Goal: Obtain resource: Obtain resource

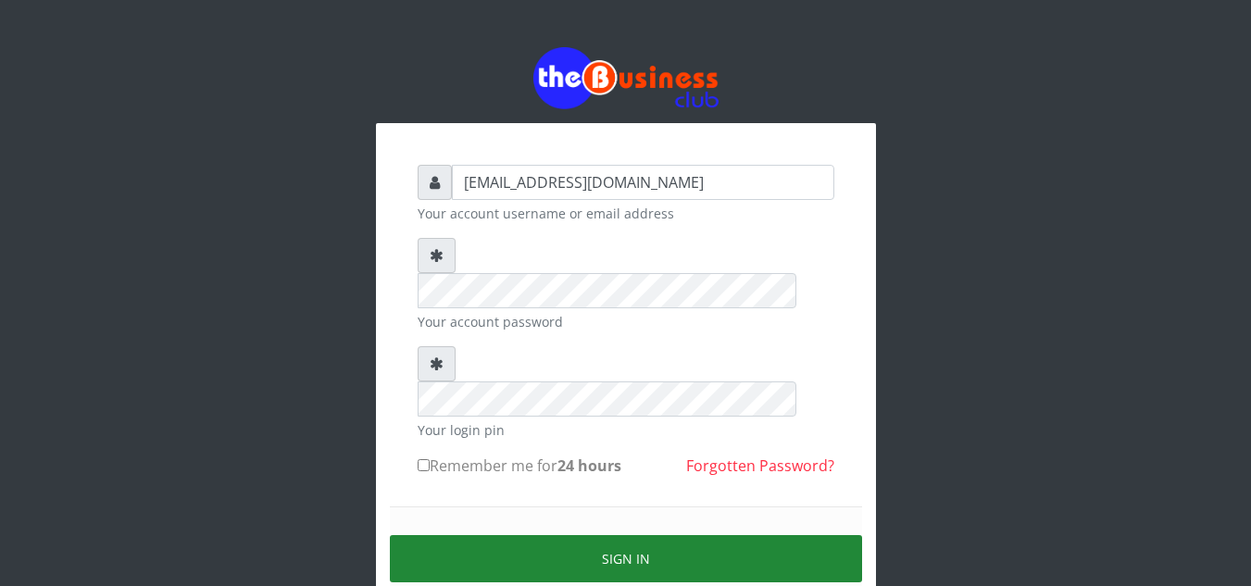
click at [635, 535] on button "Sign in" at bounding box center [626, 558] width 472 height 47
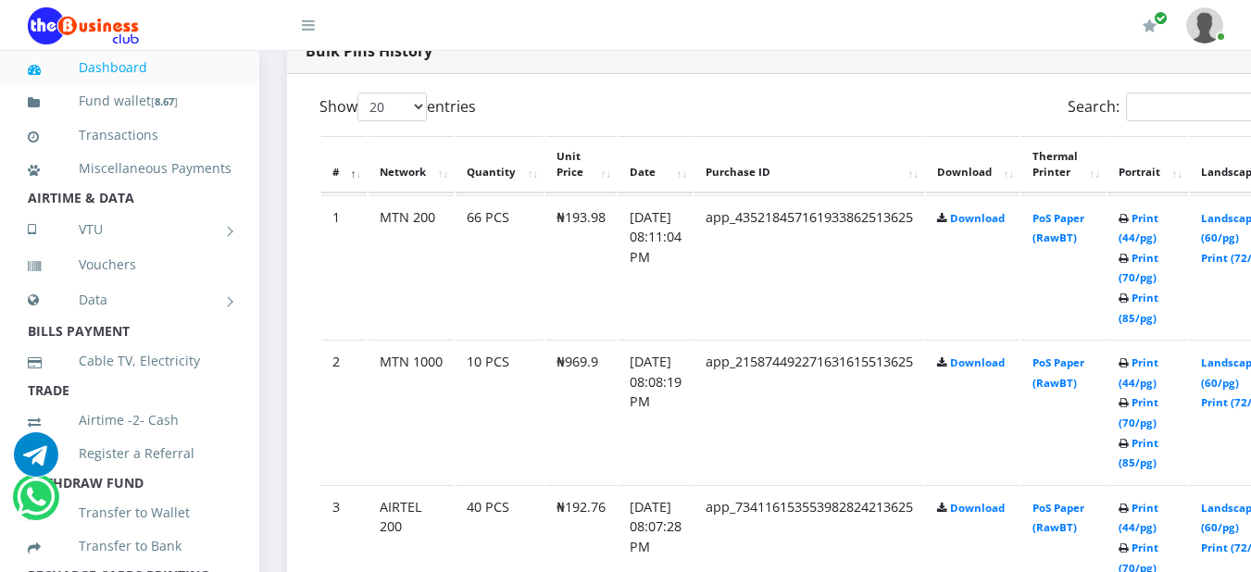
scroll to position [980, 0]
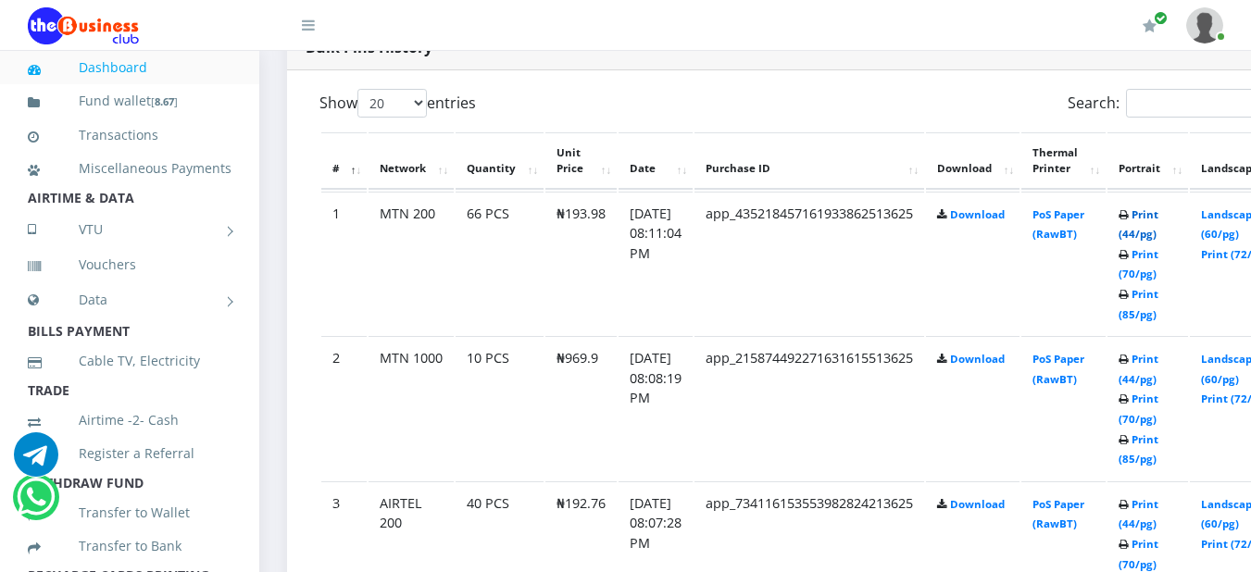
click at [1158, 220] on link "Print (44/pg)" at bounding box center [1138, 224] width 40 height 34
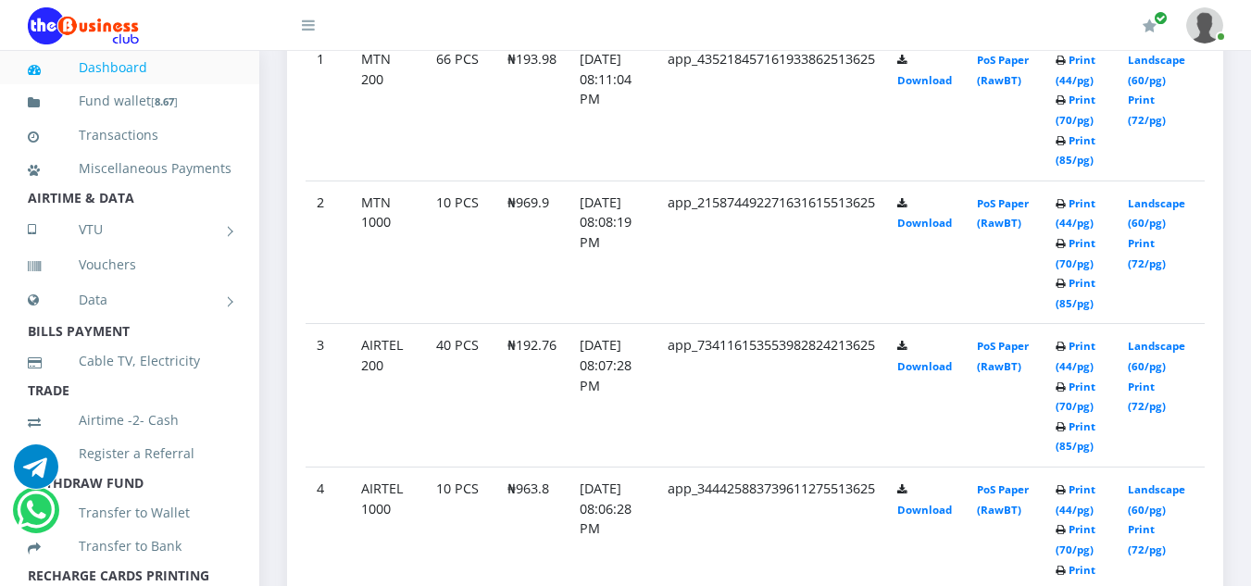
scroll to position [1111, 0]
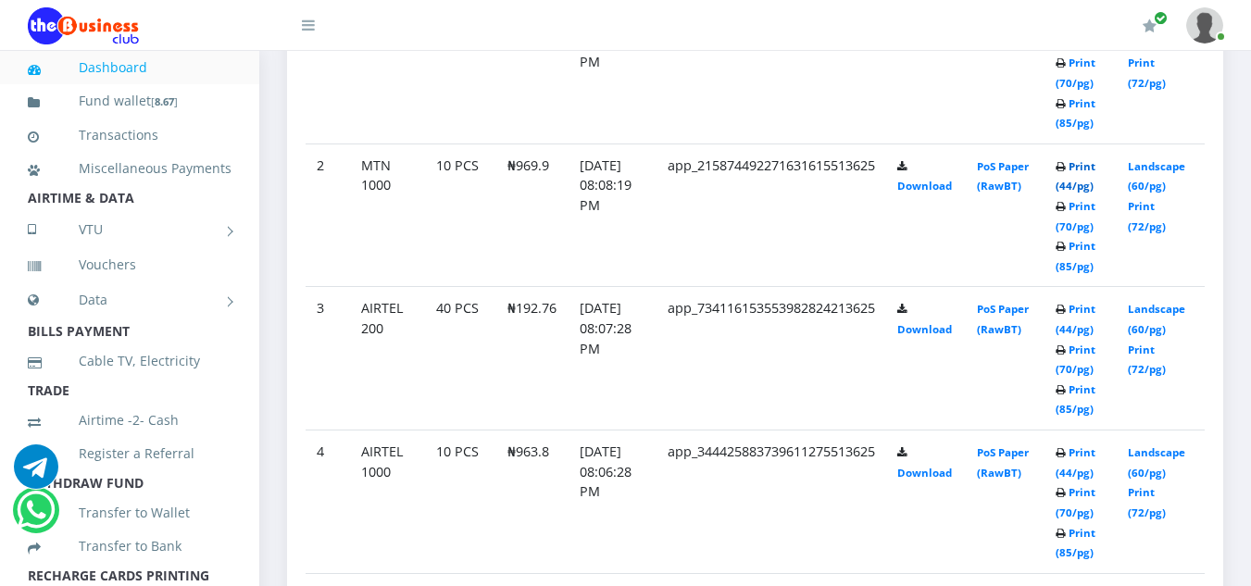
click at [1084, 169] on link "Print (44/pg)" at bounding box center [1075, 176] width 40 height 34
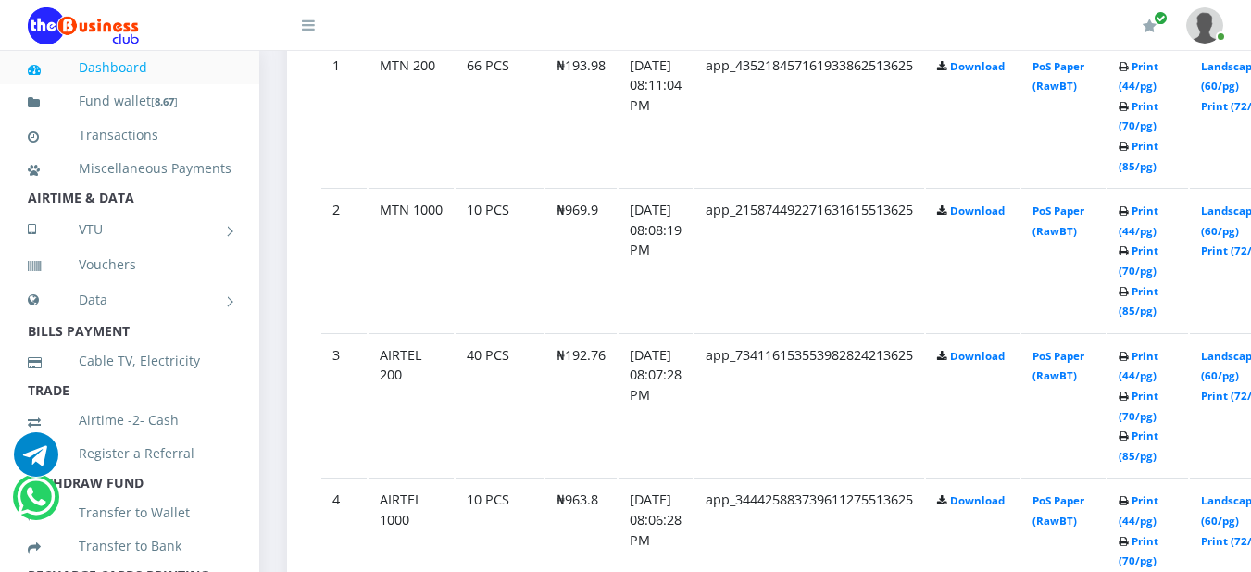
scroll to position [1111, 0]
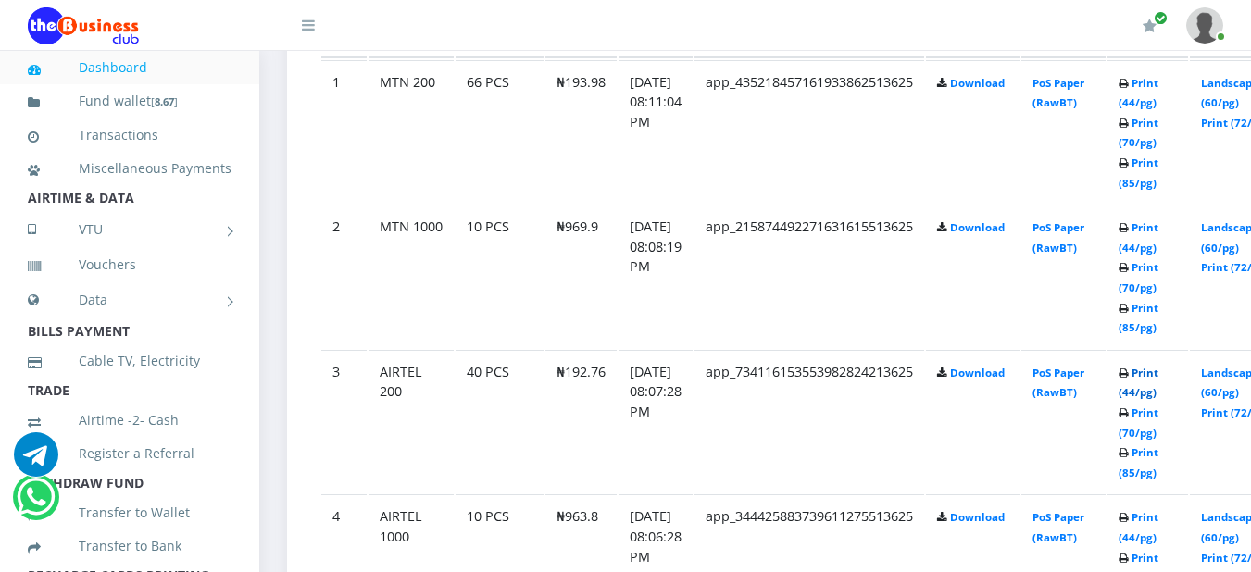
click at [1158, 375] on link "Print (44/pg)" at bounding box center [1138, 383] width 40 height 34
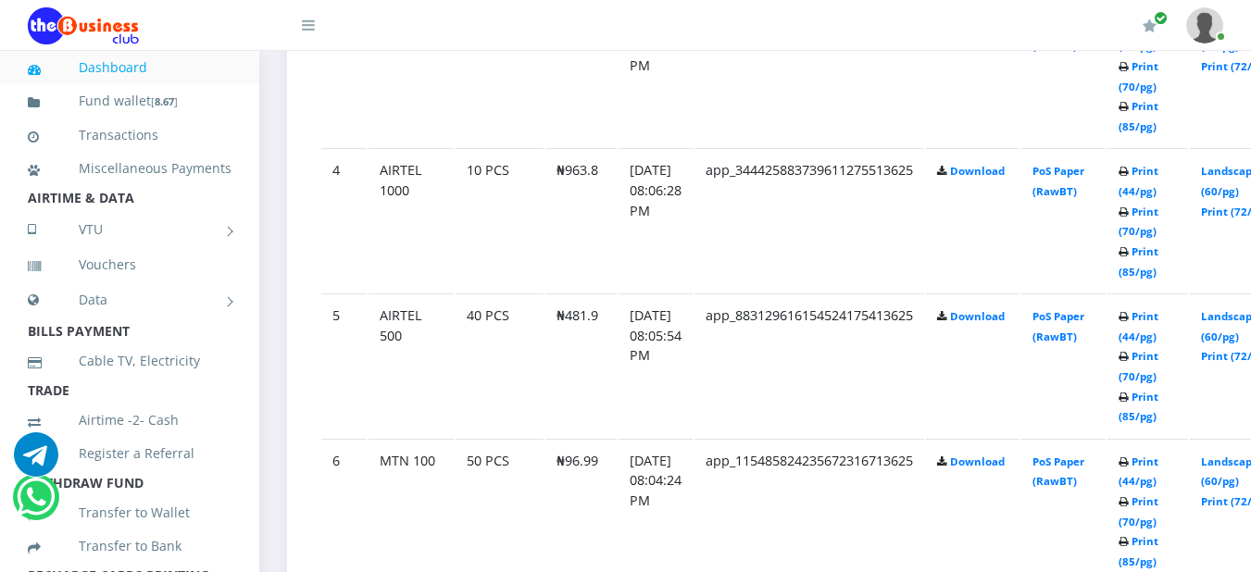
scroll to position [1494, 0]
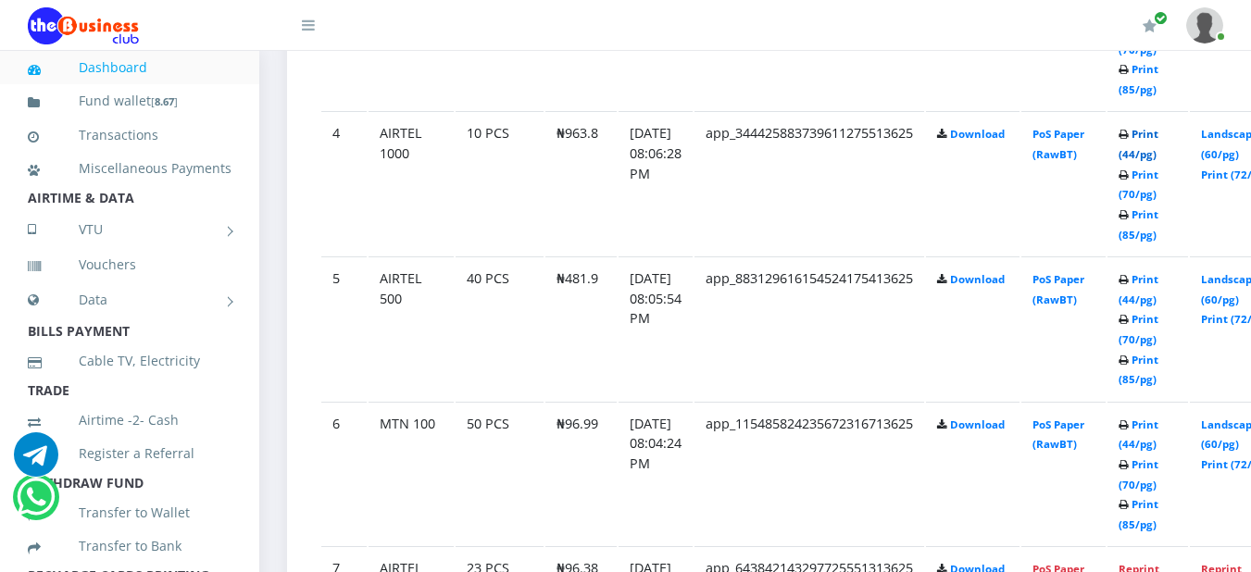
click at [1158, 138] on link "Print (44/pg)" at bounding box center [1138, 144] width 40 height 34
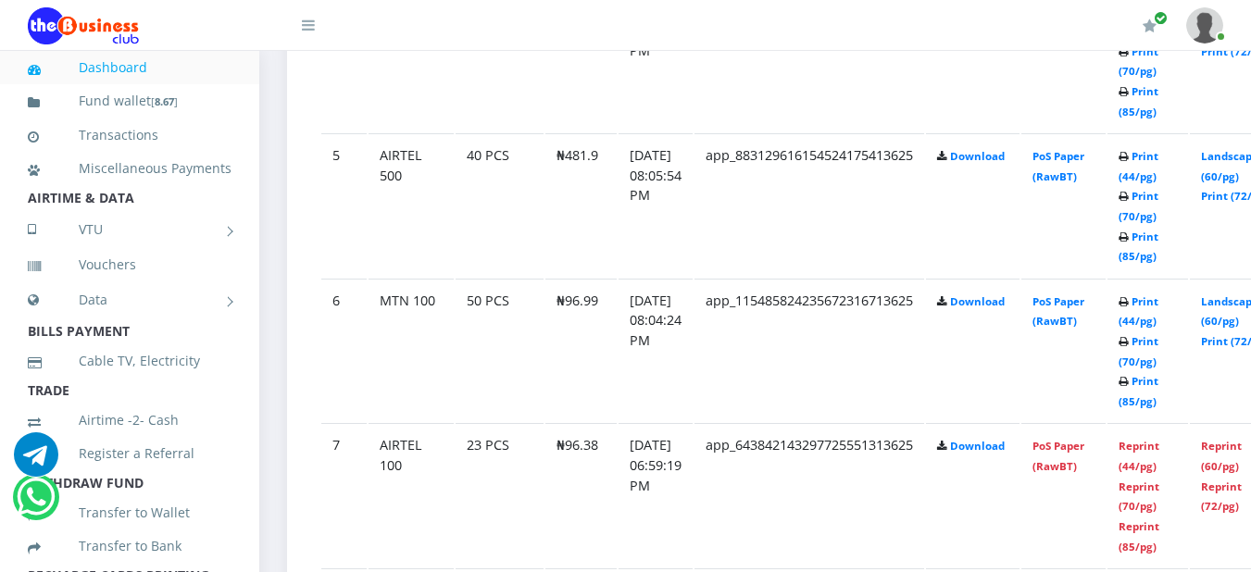
scroll to position [1618, 0]
click at [1168, 169] on td "Print (44/pg) Print (70/pg) Print (85/pg)" at bounding box center [1147, 204] width 81 height 144
click at [1158, 162] on link "Print (44/pg)" at bounding box center [1138, 165] width 40 height 34
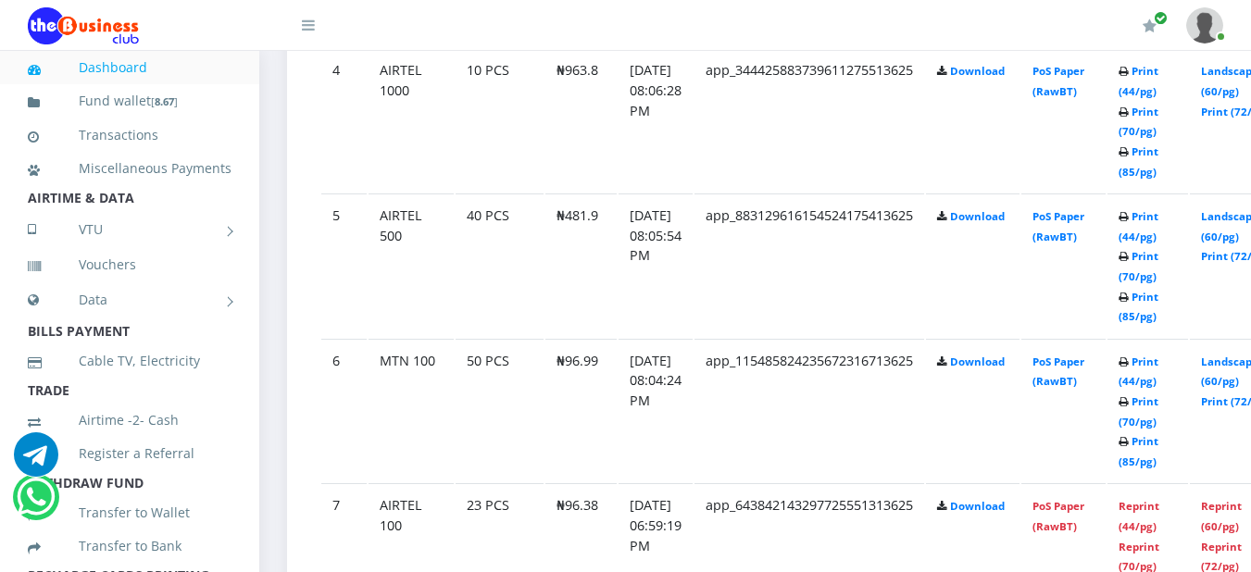
scroll to position [1618, 0]
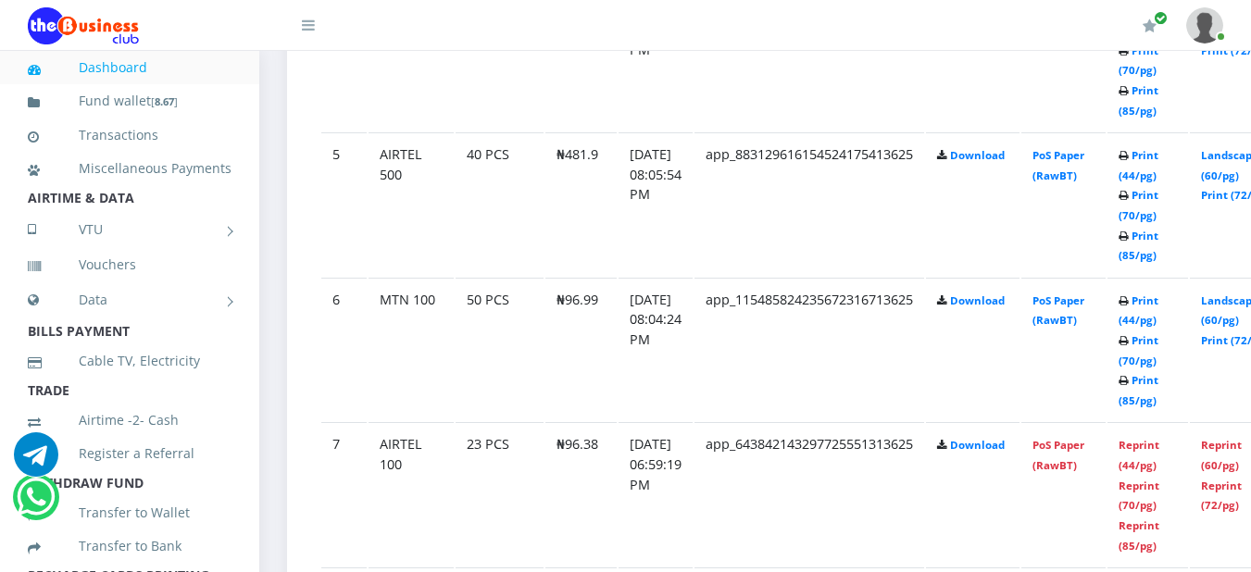
click at [1170, 312] on td "Print (44/pg) Print (70/pg) Print (85/pg)" at bounding box center [1147, 350] width 81 height 144
click at [1157, 305] on b "Print (44/pg) Print (70/pg) Print (85/pg)" at bounding box center [1138, 350] width 40 height 114
click at [1158, 306] on link "Print (44/pg)" at bounding box center [1138, 310] width 40 height 34
